Goal: Find specific page/section

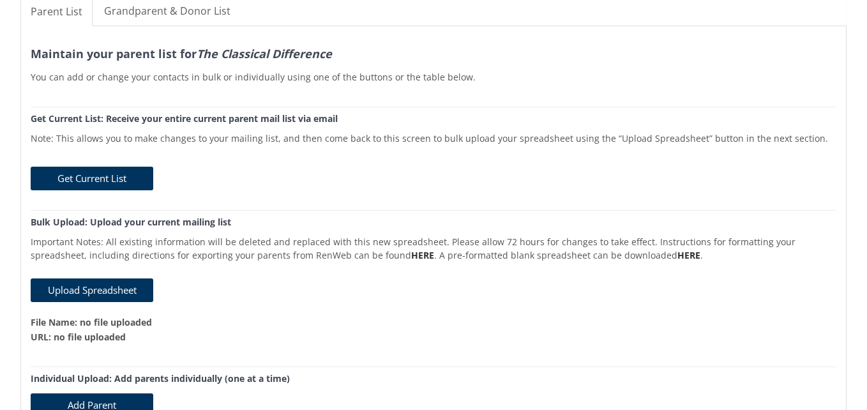
scroll to position [41, 0]
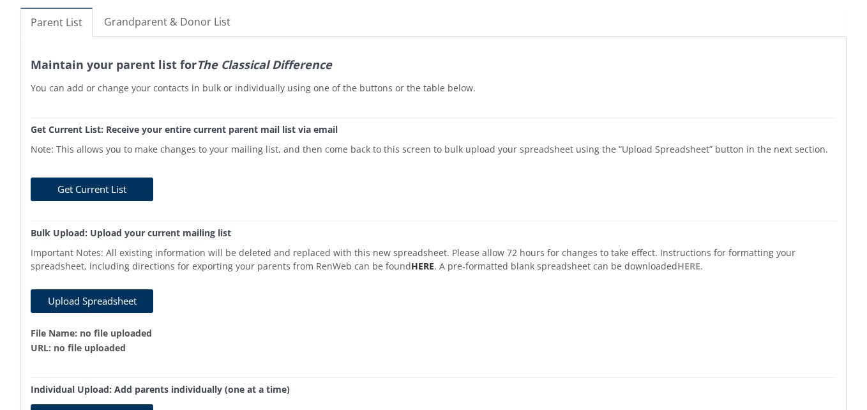
click at [677, 269] on link "HERE" at bounding box center [688, 266] width 23 height 12
click at [273, 185] on div "Get Current List" at bounding box center [434, 190] width 806 height 27
click at [411, 267] on link "HERE" at bounding box center [422, 266] width 23 height 12
